Goal: Task Accomplishment & Management: Use online tool/utility

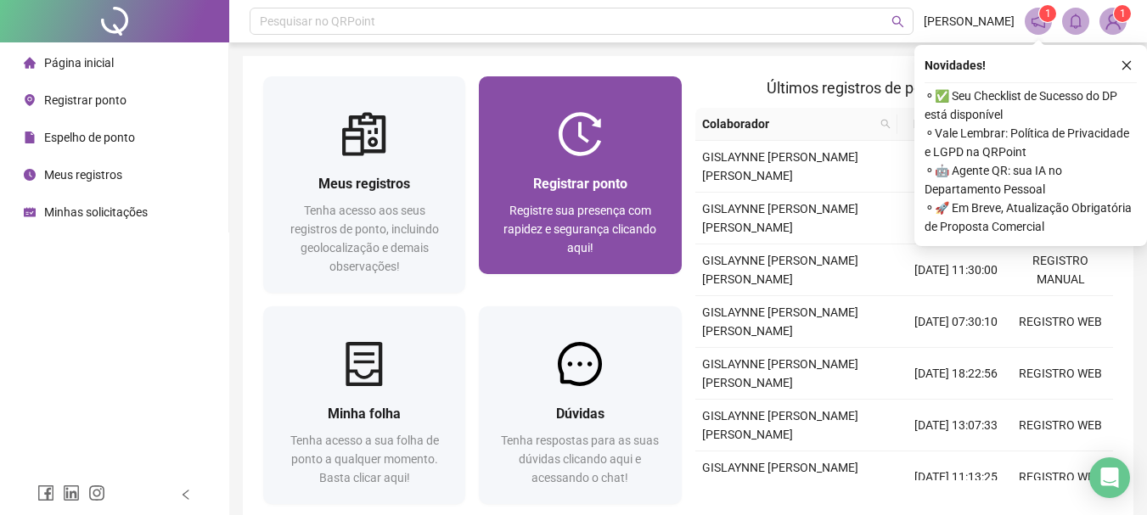
click at [596, 171] on div "Registrar ponto Registre sua presença com rapidez e segurança clicando aqui!" at bounding box center [580, 215] width 202 height 118
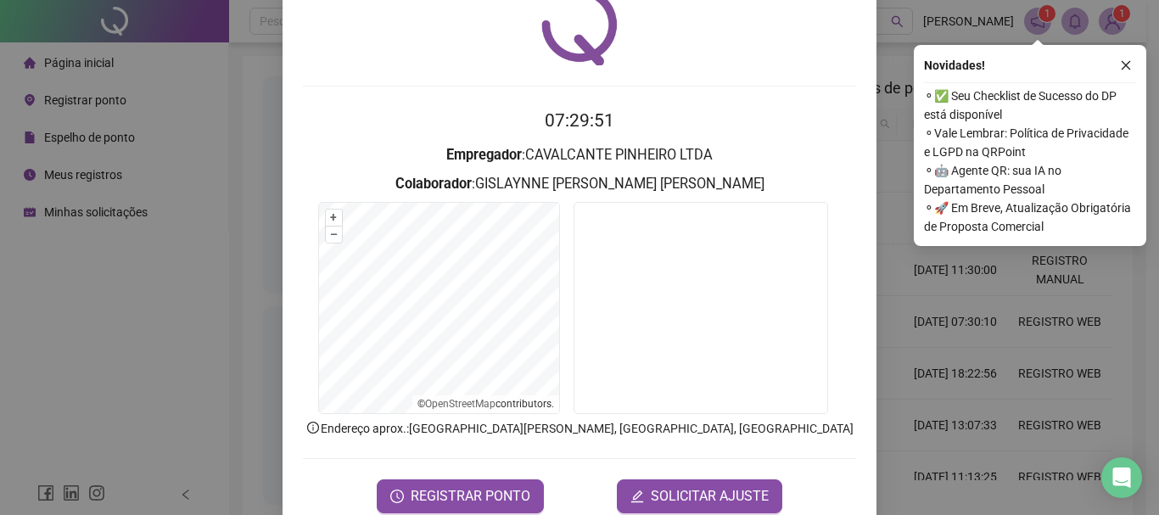
scroll to position [110, 0]
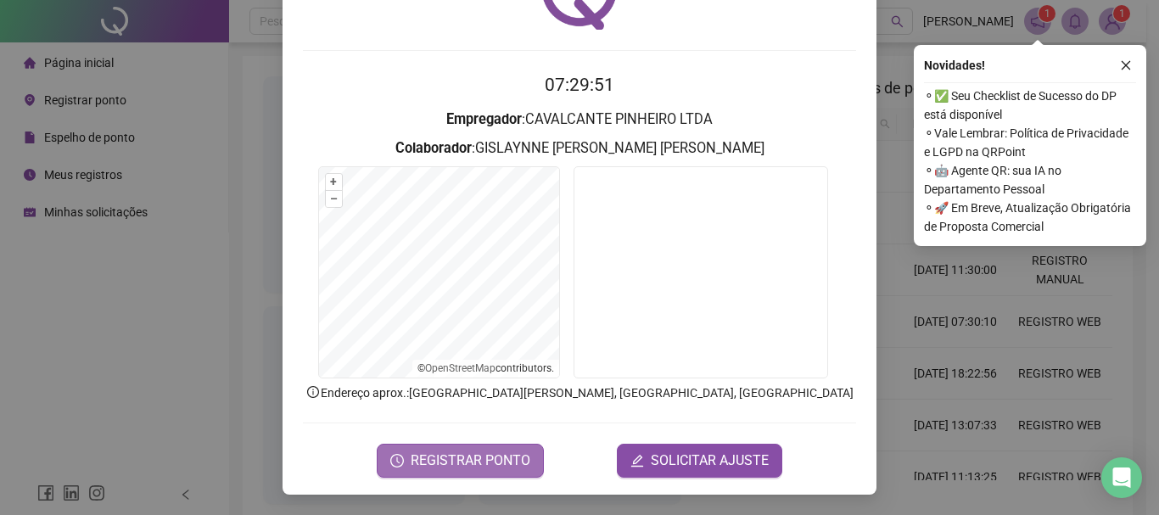
click at [441, 452] on span "REGISTRAR PONTO" at bounding box center [471, 461] width 120 height 20
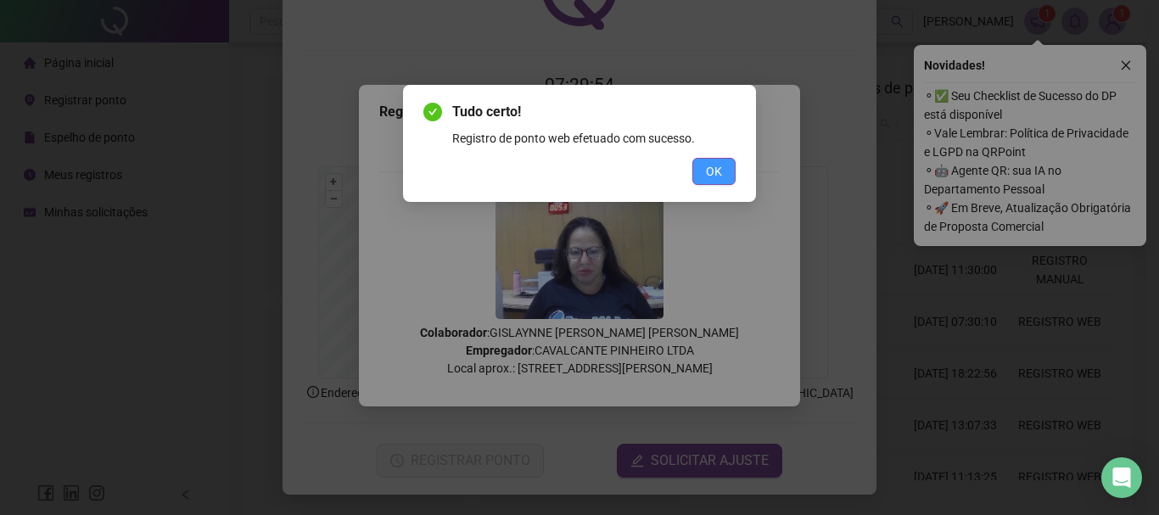
click at [716, 169] on span "OK" at bounding box center [714, 171] width 16 height 19
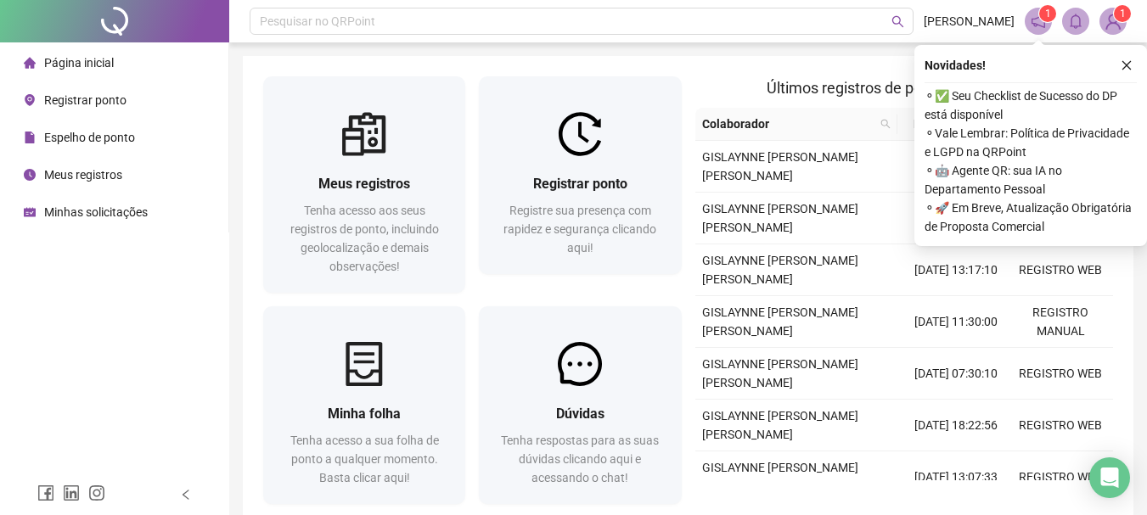
click at [1137, 50] on div "Novidades ! ⚬ ✅ Seu Checklist de Sucesso do DP está disponível ⚬ Vale Lembrar: …" at bounding box center [1030, 145] width 233 height 201
click at [1126, 59] on button "button" at bounding box center [1126, 65] width 20 height 20
